Goal: Task Accomplishment & Management: Use online tool/utility

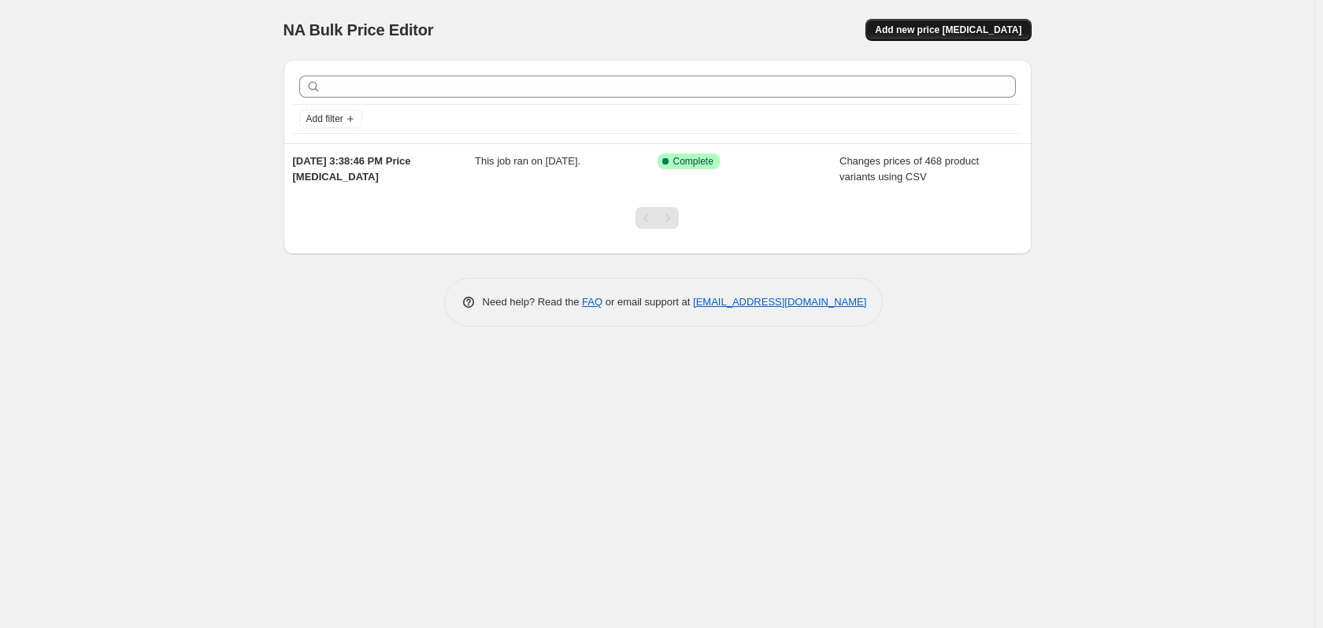
click at [982, 30] on span "Add new price [MEDICAL_DATA]" at bounding box center [948, 30] width 146 height 13
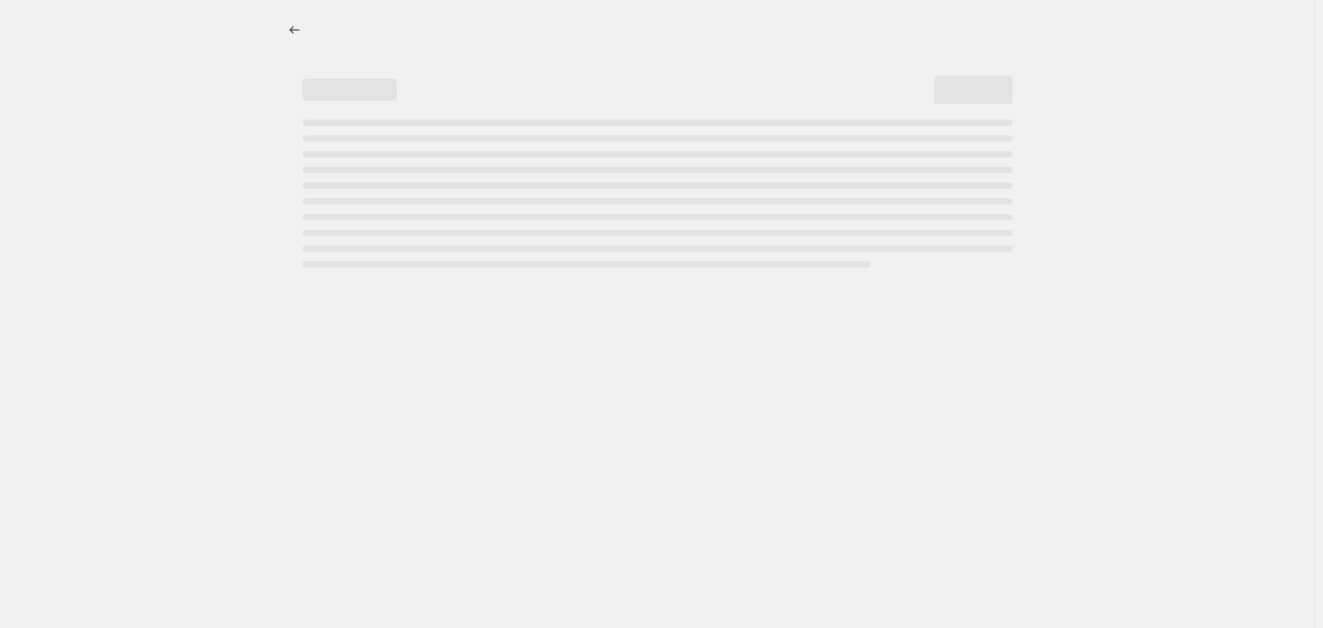
select select "percentage"
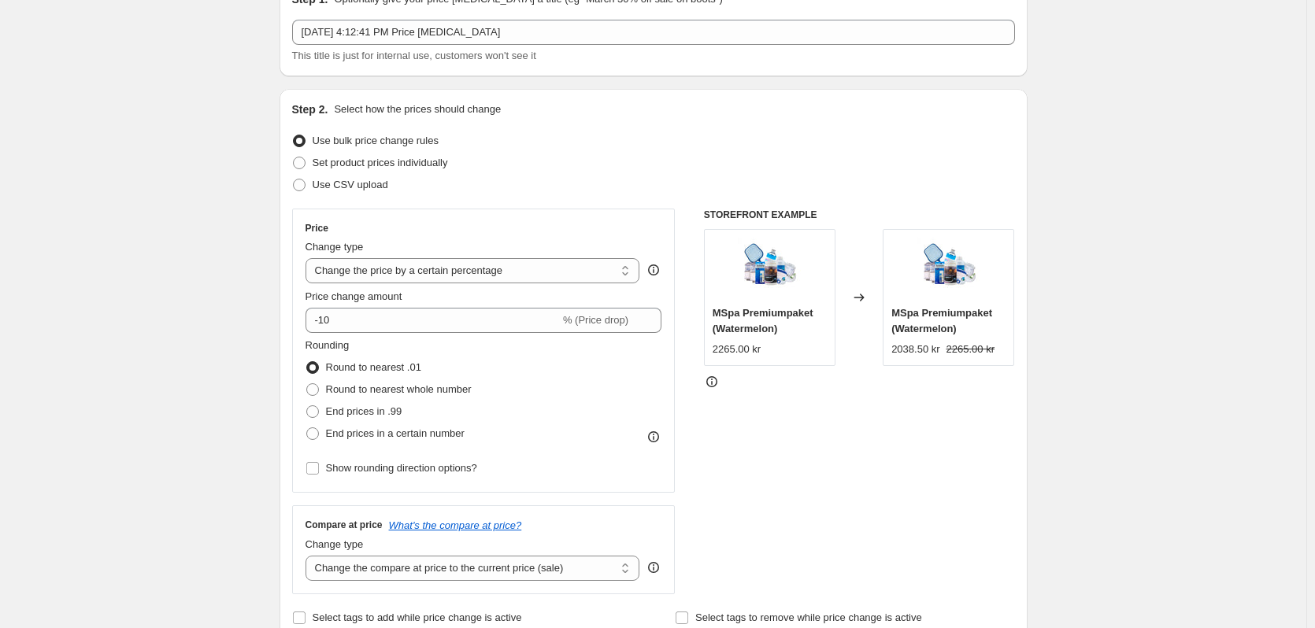
scroll to position [158, 0]
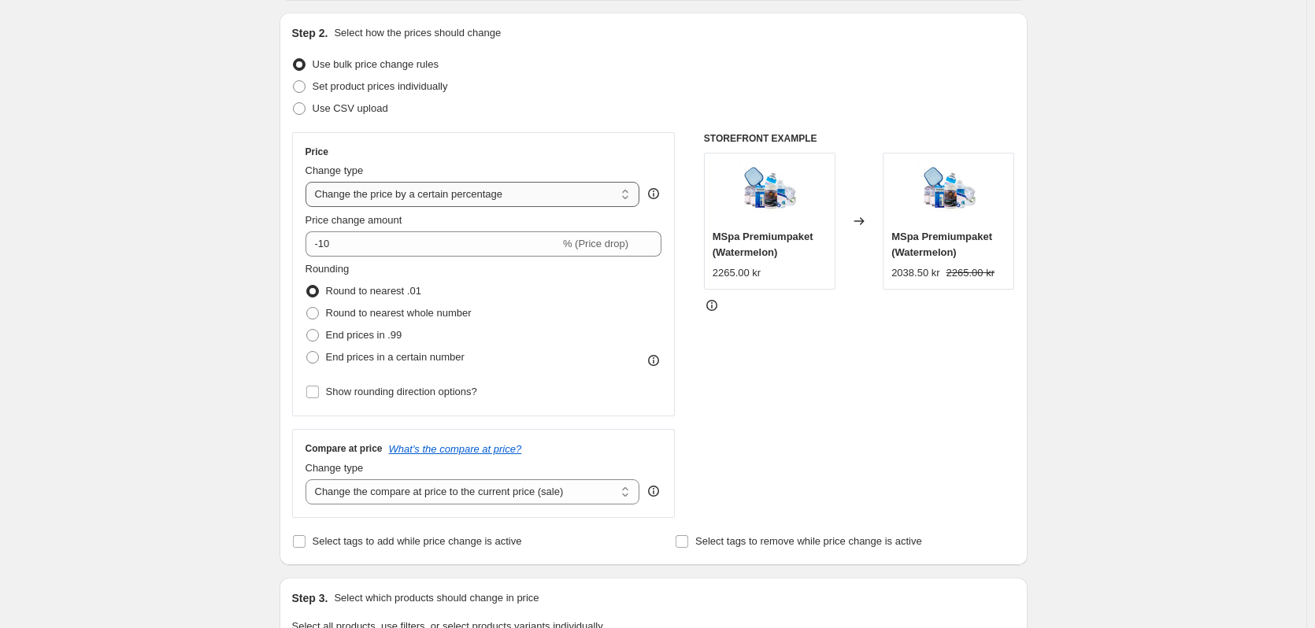
click at [459, 202] on select "Change the price to a certain amount Change the price by a certain amount Chang…" at bounding box center [473, 194] width 335 height 25
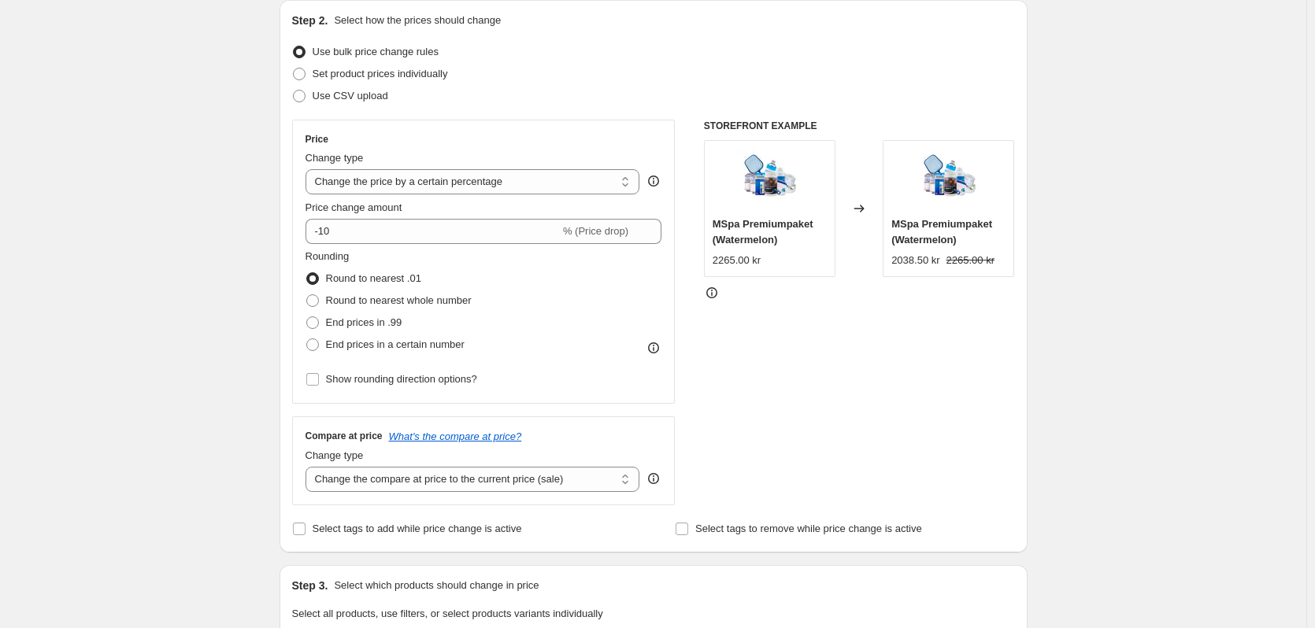
scroll to position [0, 0]
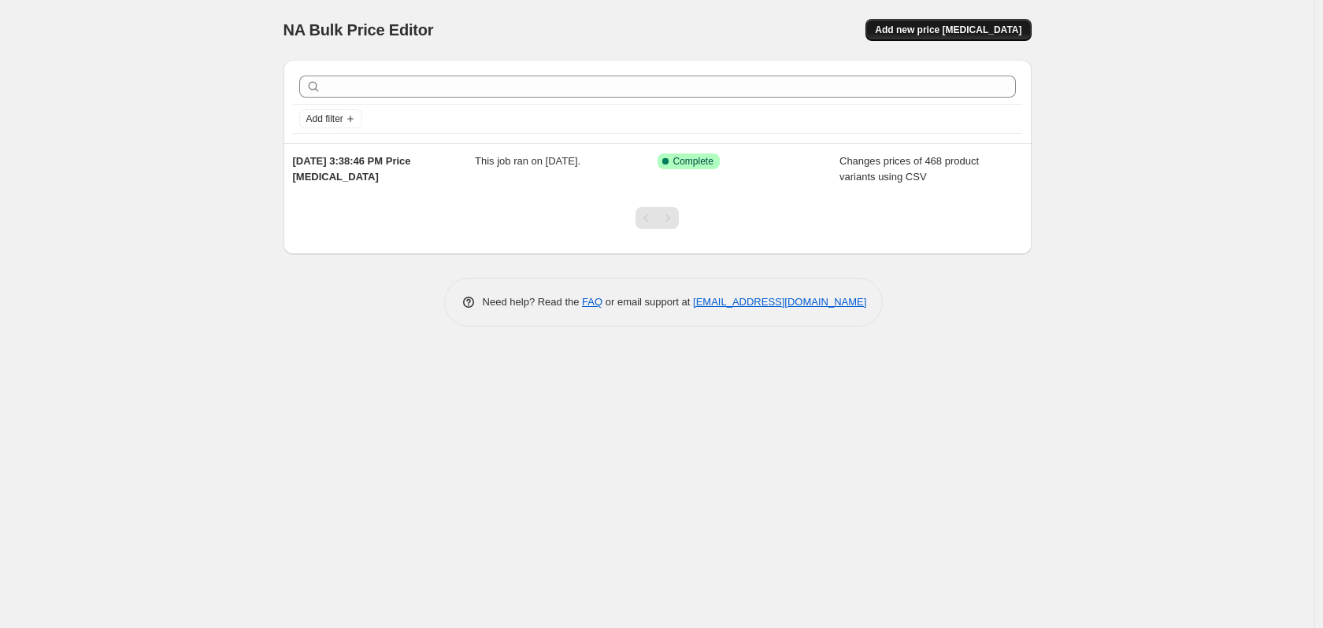
click at [1006, 19] on button "Add new price [MEDICAL_DATA]" at bounding box center [948, 30] width 165 height 22
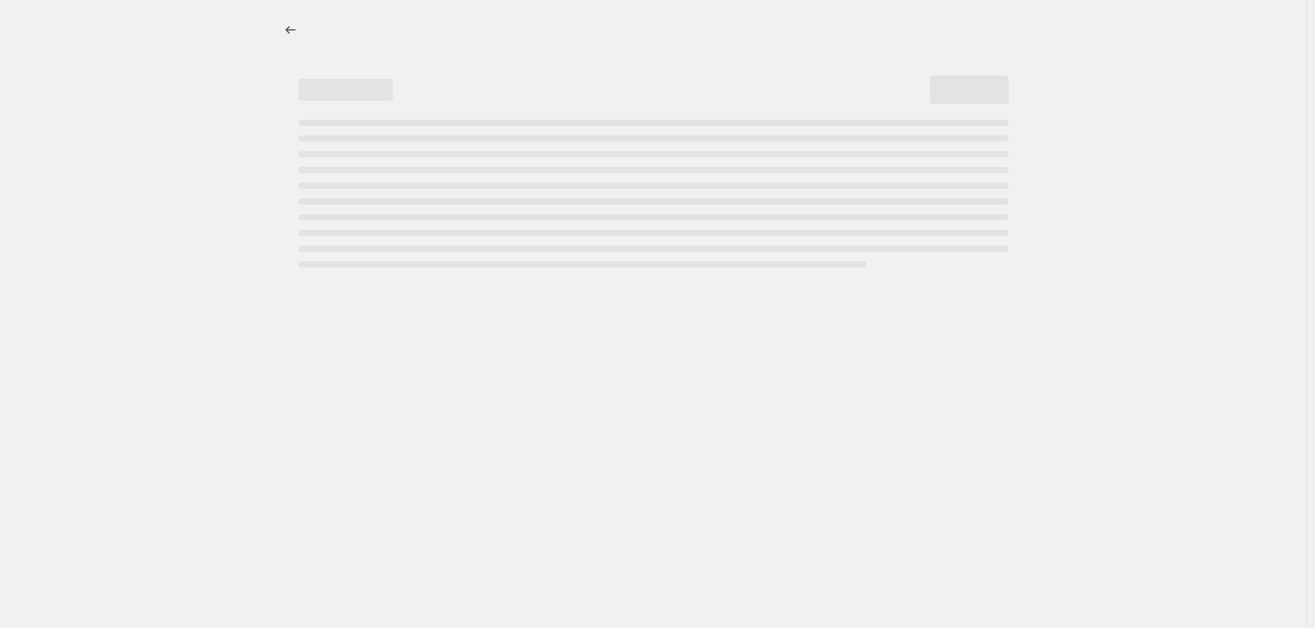
select select "percentage"
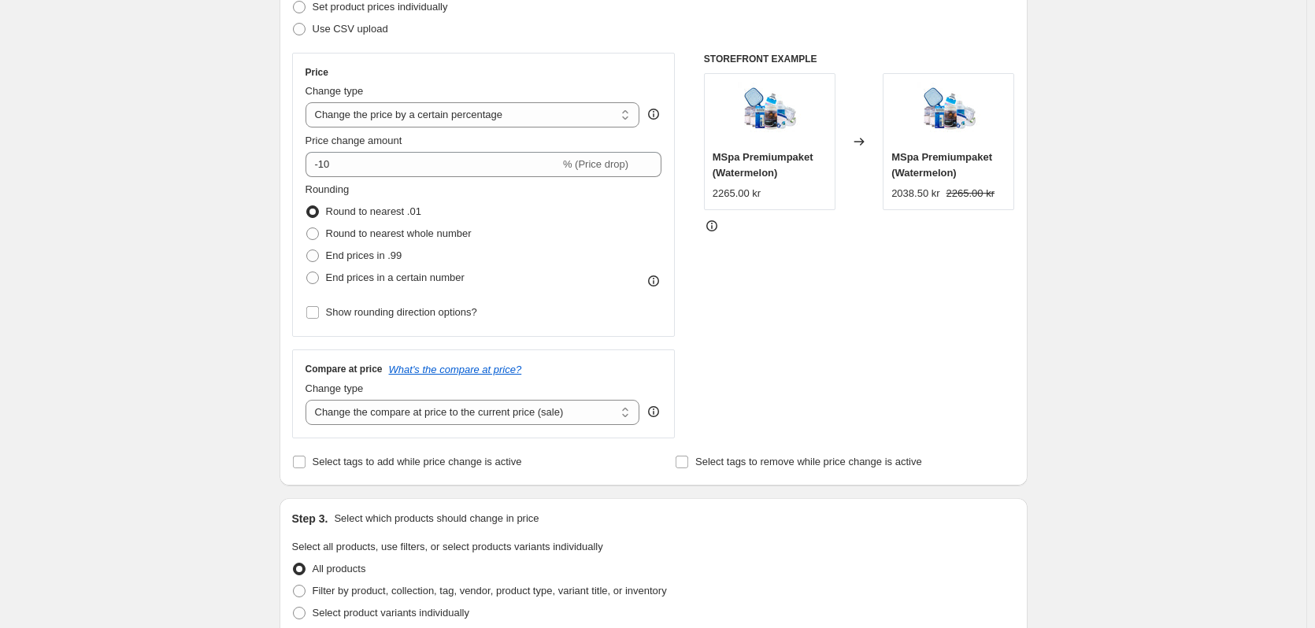
scroll to position [236, 0]
drag, startPoint x: 682, startPoint y: 346, endPoint x: 596, endPoint y: 344, distance: 85.9
click at [596, 344] on div "Price Change type Change the price to a certain amount Change the price by a ce…" at bounding box center [653, 247] width 723 height 386
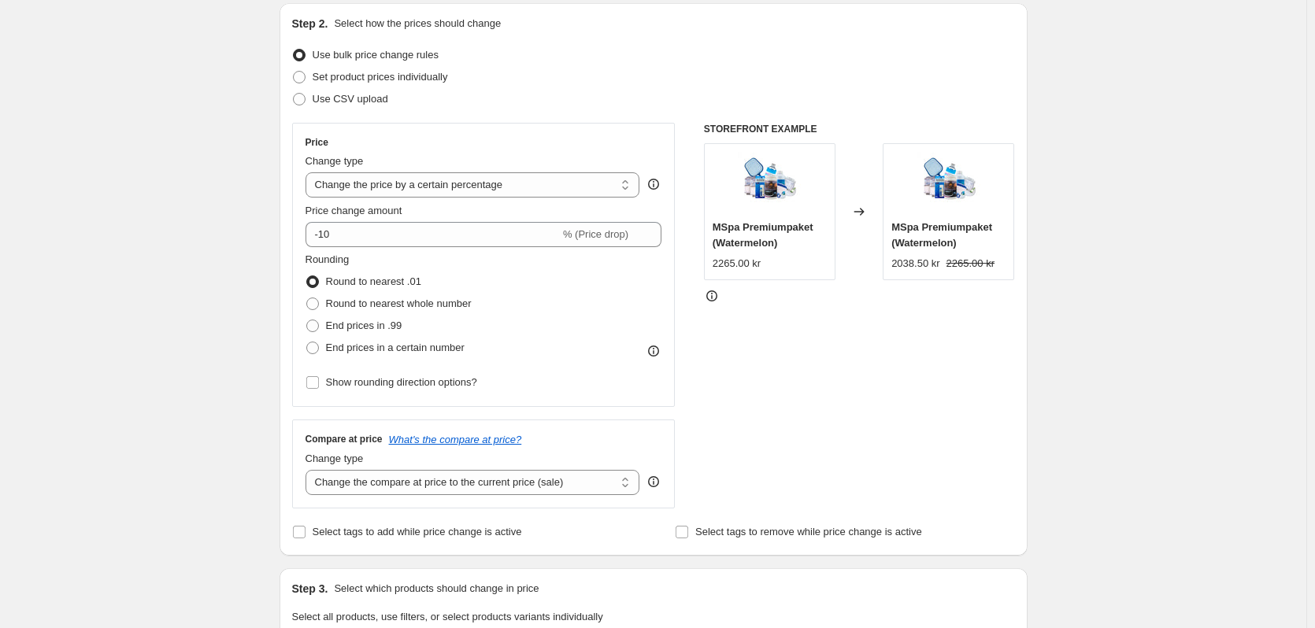
scroll to position [158, 0]
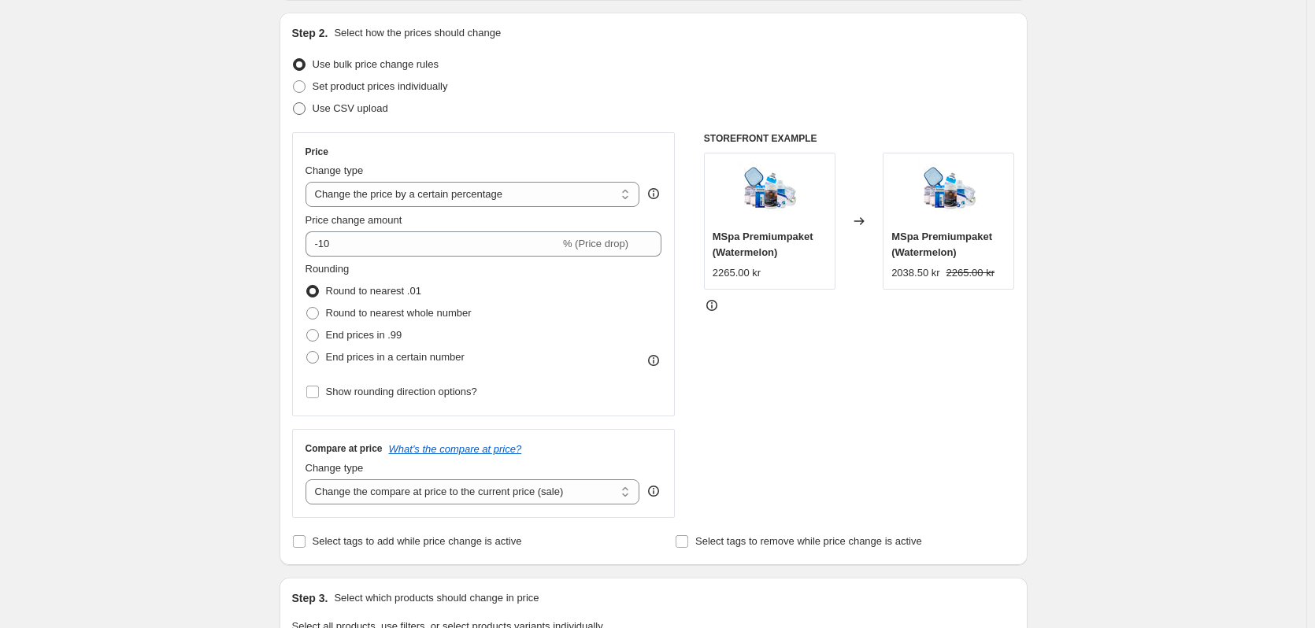
click at [321, 111] on span "Use CSV upload" at bounding box center [351, 108] width 76 height 12
click at [294, 103] on input "Use CSV upload" at bounding box center [293, 102] width 1 height 1
radio input "true"
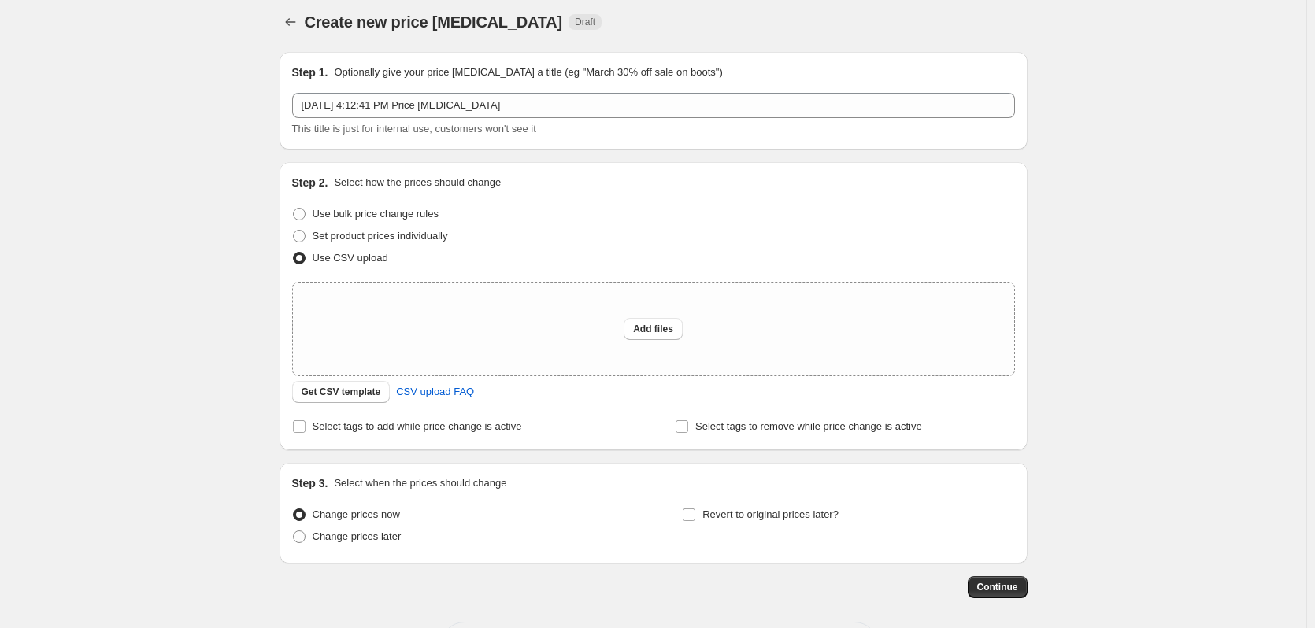
scroll to position [0, 0]
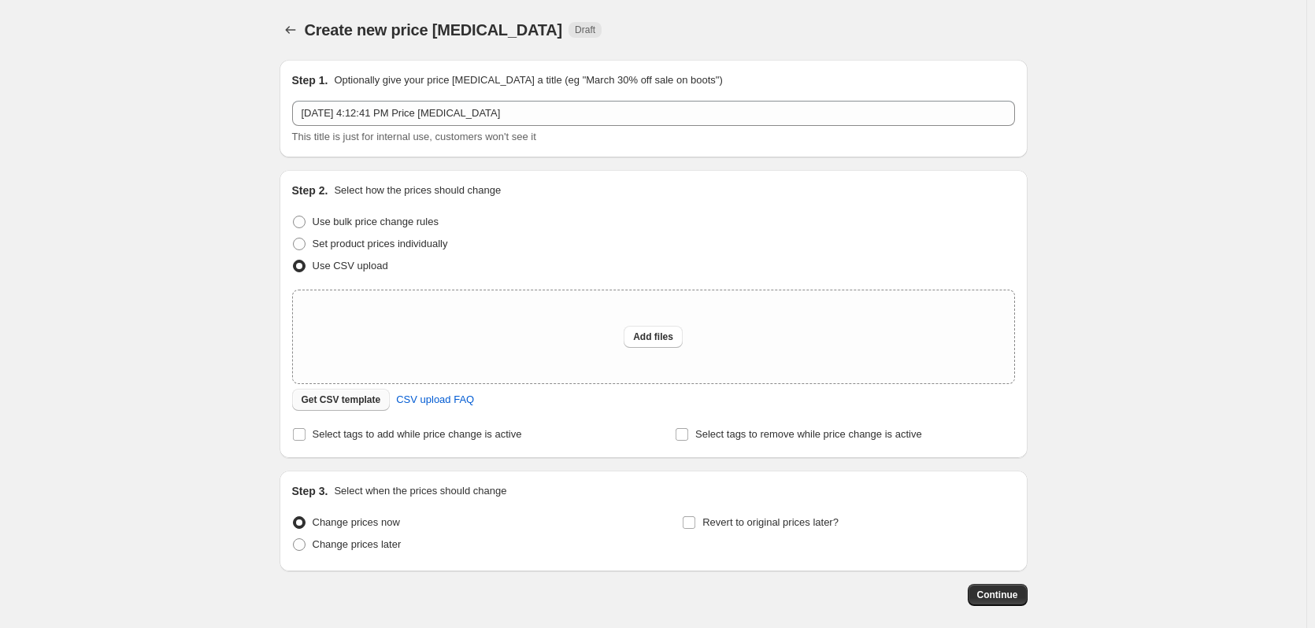
click at [348, 407] on button "Get CSV template" at bounding box center [341, 400] width 98 height 22
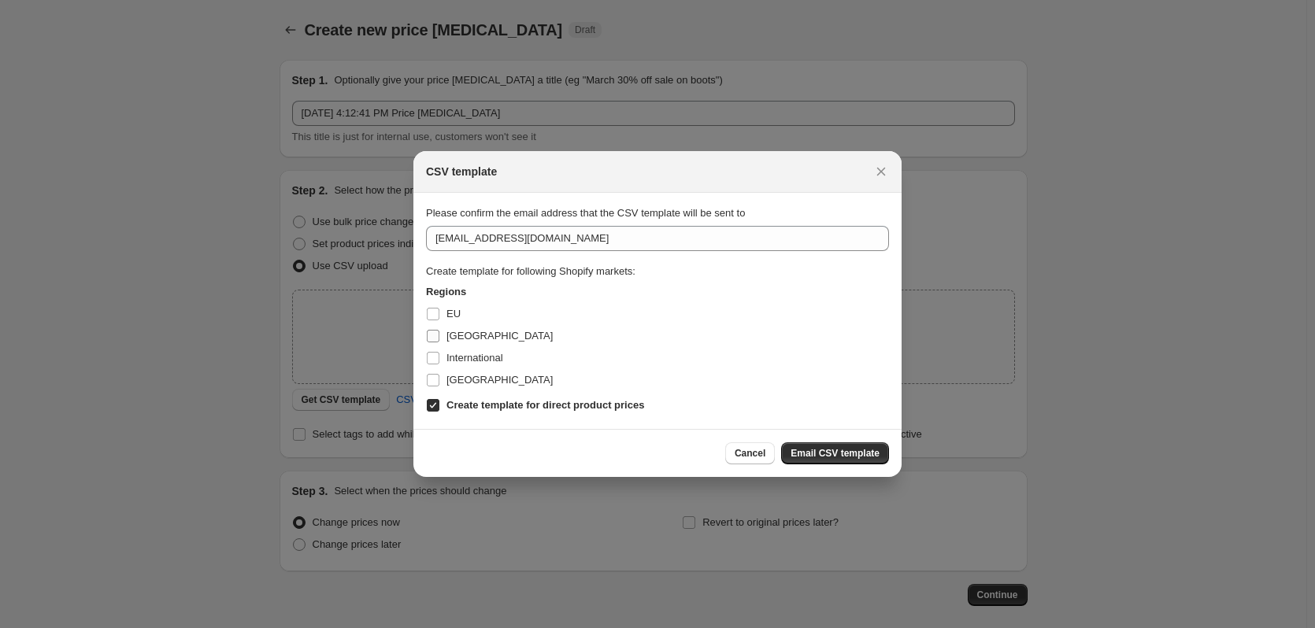
click at [476, 331] on span "[GEOGRAPHIC_DATA]" at bounding box center [500, 336] width 106 height 12
click at [439, 331] on input "[GEOGRAPHIC_DATA]" at bounding box center [433, 336] width 13 height 13
checkbox input "true"
click at [838, 449] on span "Email CSV template" at bounding box center [835, 453] width 89 height 13
